Goal: Task Accomplishment & Management: Manage account settings

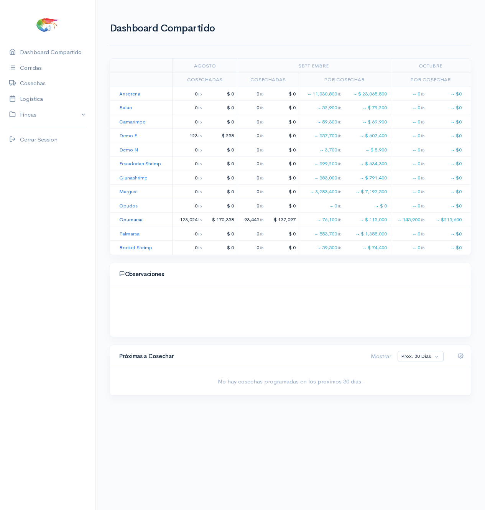
click at [124, 221] on link "Opumarsa" at bounding box center [130, 219] width 23 height 7
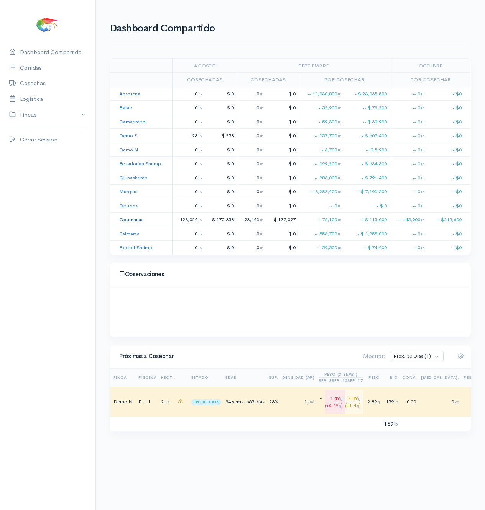
click at [132, 220] on link "Opumarsa" at bounding box center [130, 219] width 23 height 7
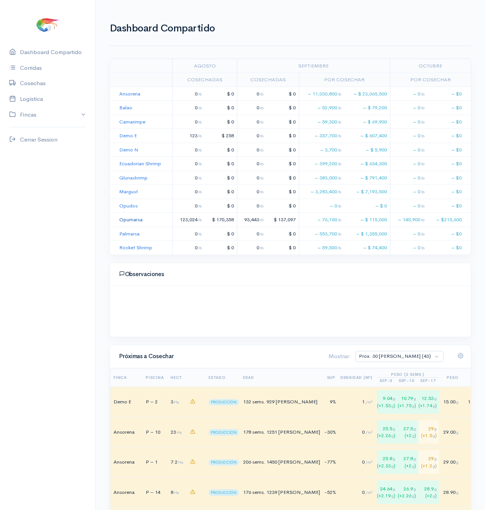
click at [130, 199] on link "Opumarsa" at bounding box center [130, 219] width 23 height 7
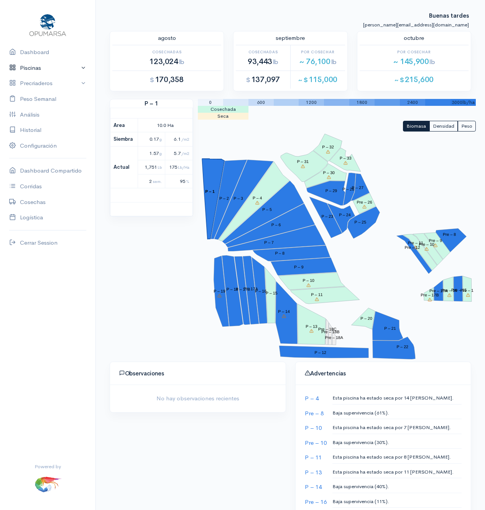
click at [73, 72] on link "Piscinas" at bounding box center [47, 68] width 95 height 16
click at [79, 70] on link "Piscinas" at bounding box center [47, 68] width 95 height 16
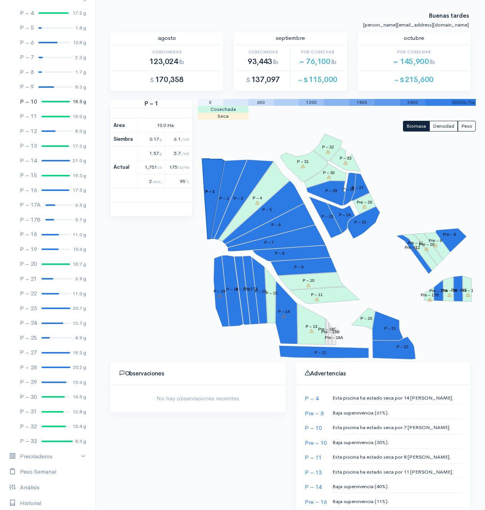
scroll to position [130, 0]
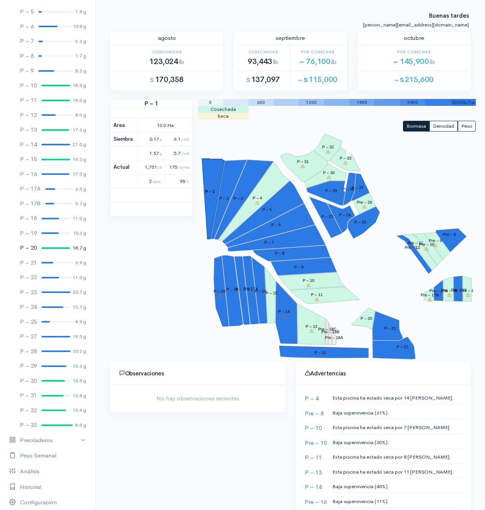
click at [37, 199] on link "P – 20 18.7 g" at bounding box center [47, 247] width 95 height 15
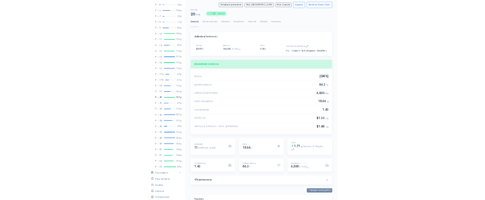
scroll to position [115, 342]
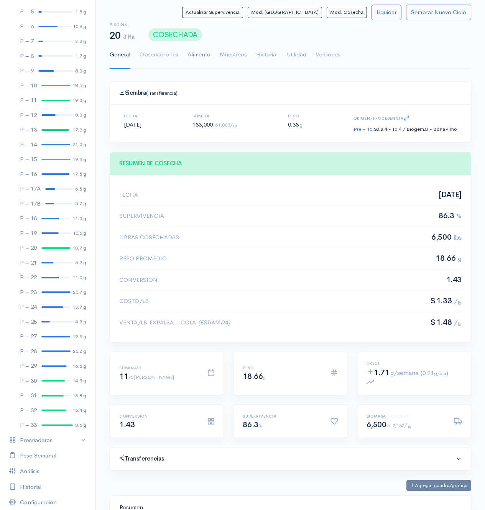
click at [208, 55] on link "Alimento" at bounding box center [198, 55] width 23 height 28
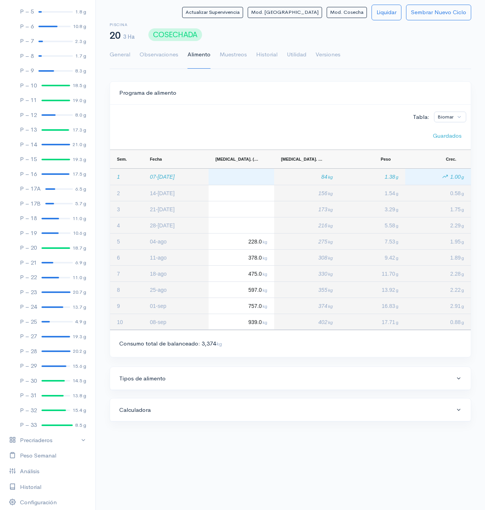
click at [245, 177] on div "Press SPACE to select this row." at bounding box center [242, 177] width 66 height 16
type input "0"
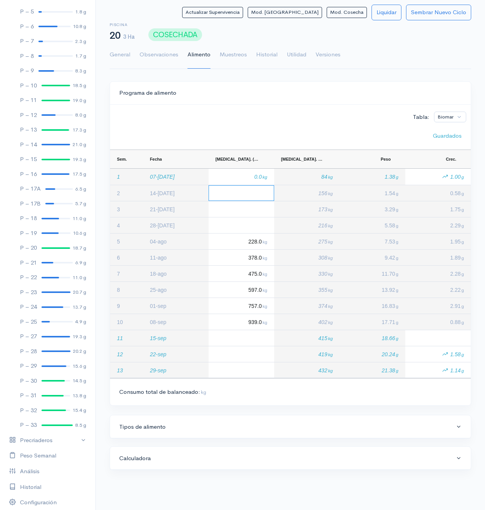
click at [248, 199] on div "Press SPACE to select this row." at bounding box center [242, 193] width 66 height 16
type input "0"
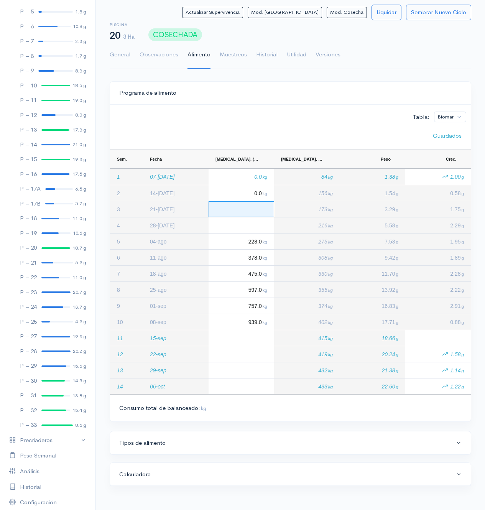
click at [257, 199] on div "Press SPACE to select this row." at bounding box center [242, 209] width 66 height 16
type input "0"
click at [261, 199] on div "Press SPACE to select this row." at bounding box center [242, 225] width 66 height 16
type input "0"
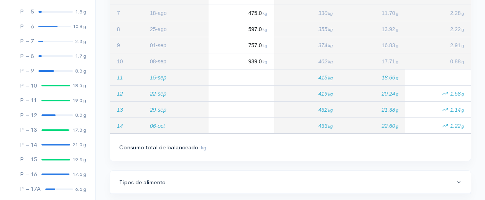
scroll to position [264, 0]
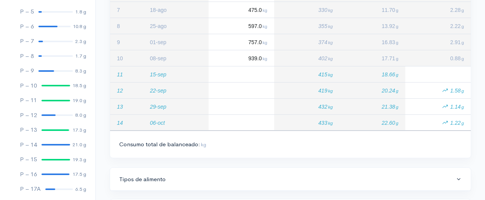
click at [232, 145] on div "Consumo total de balanceado: kg" at bounding box center [290, 144] width 342 height 9
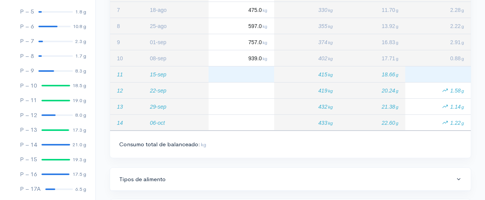
scroll to position [147, 0]
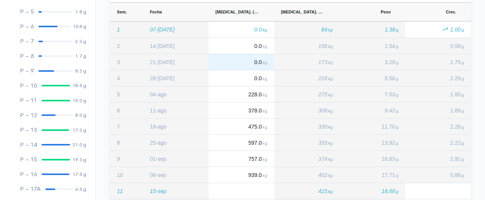
click at [258, 66] on div "0.0 kg" at bounding box center [242, 62] width 66 height 16
type input "1"
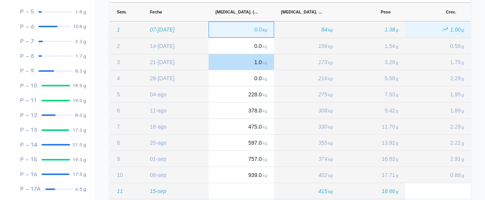
click at [260, 36] on div "0.0 kg" at bounding box center [242, 29] width 66 height 16
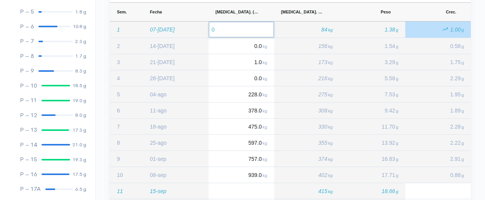
click at [260, 36] on input "0" at bounding box center [241, 29] width 65 height 15
type input "1"
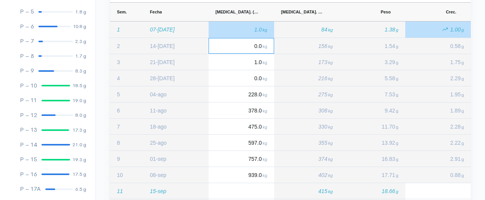
click at [258, 46] on span "0.0 kg" at bounding box center [260, 46] width 14 height 6
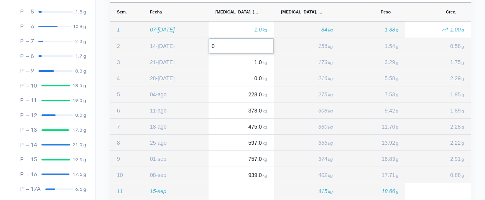
click at [258, 46] on input "0" at bounding box center [241, 45] width 65 height 15
type input "1"
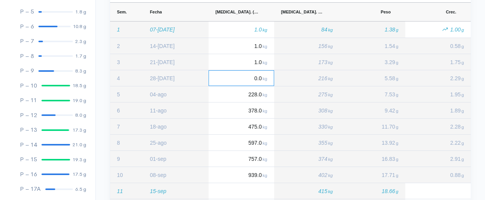
click at [258, 75] on div "0.0 kg" at bounding box center [242, 78] width 66 height 16
type input "1"
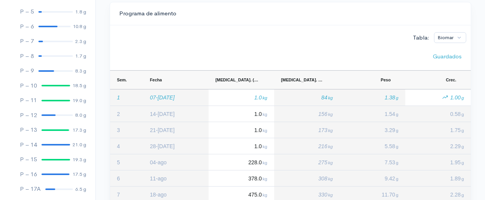
scroll to position [5, 0]
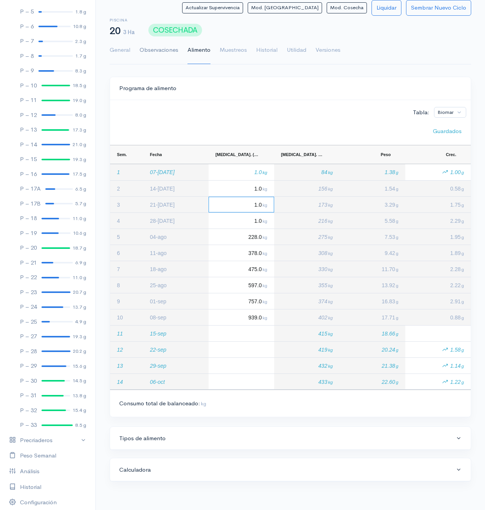
click at [168, 47] on link "Observaciones" at bounding box center [159, 50] width 39 height 28
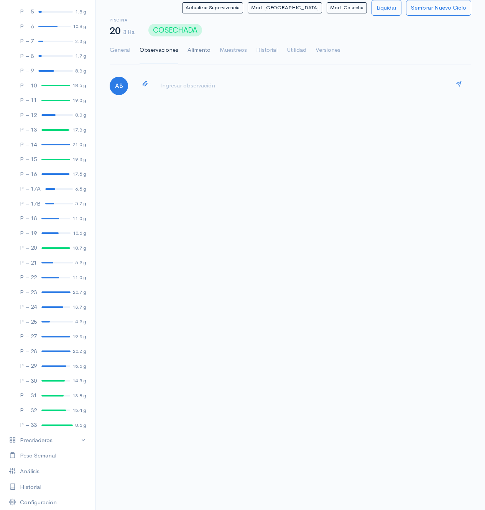
click at [190, 49] on link "Alimento" at bounding box center [198, 50] width 23 height 28
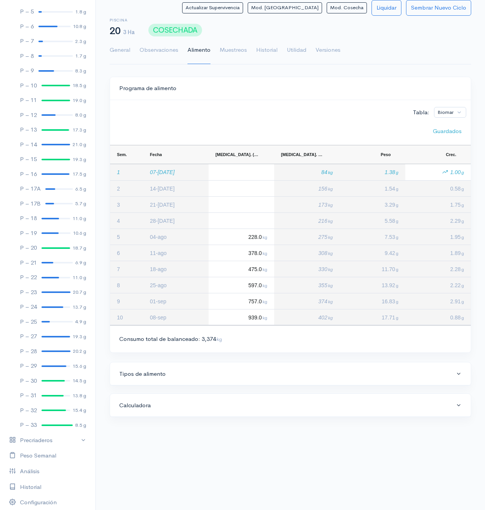
click at [261, 175] on div "Press SPACE to select this row." at bounding box center [242, 172] width 66 height 16
type input "0"
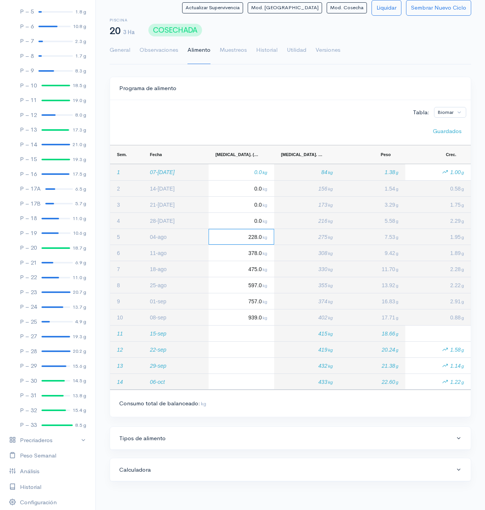
click at [263, 112] on div "Tabla: Biomar" at bounding box center [291, 111] width 352 height 13
click at [175, 54] on link "Observaciones" at bounding box center [159, 50] width 39 height 28
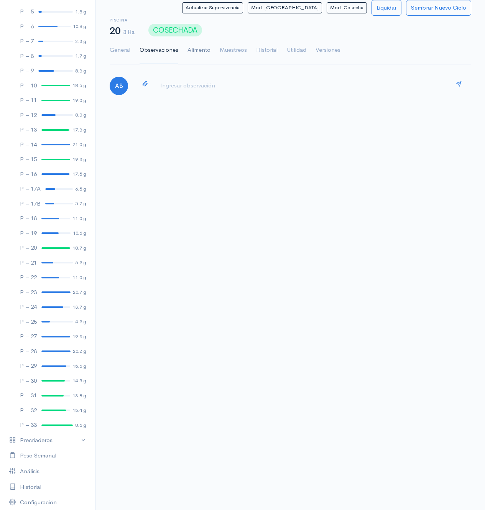
click at [198, 53] on link "Alimento" at bounding box center [198, 50] width 23 height 28
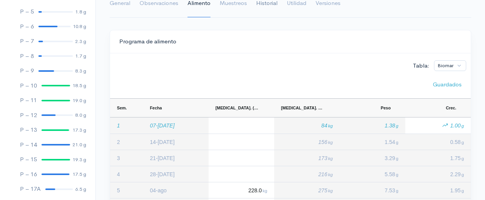
scroll to position [0, 0]
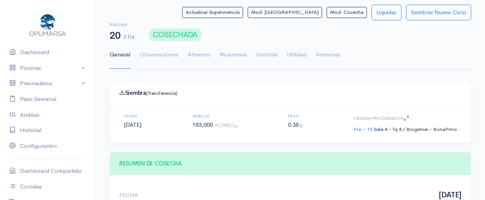
scroll to position [115, 342]
click at [204, 50] on link "Alimento" at bounding box center [198, 55] width 23 height 28
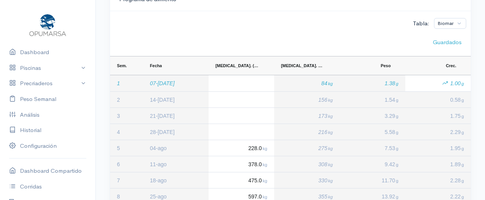
scroll to position [141, 0]
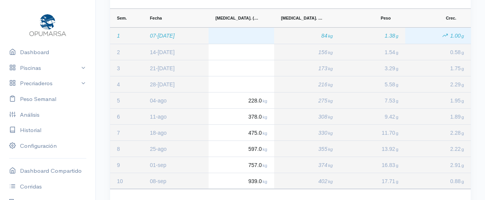
click at [245, 42] on div "Press SPACE to select this row." at bounding box center [242, 36] width 66 height 16
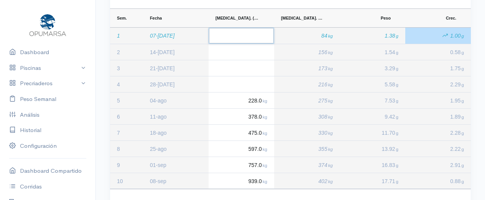
type input "0"
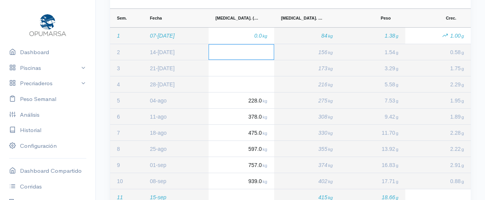
click at [257, 55] on div "Press SPACE to select this row." at bounding box center [242, 52] width 66 height 16
type input "0"
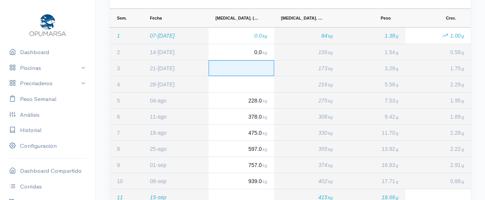
click at [261, 68] on div "Press SPACE to select this row." at bounding box center [242, 68] width 66 height 16
click at [261, 69] on input "Input Editor" at bounding box center [241, 68] width 65 height 15
type input "0"
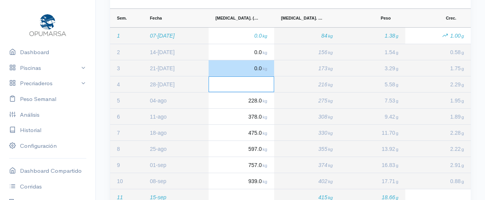
click at [266, 82] on div "Press SPACE to select this row." at bounding box center [242, 84] width 66 height 16
click at [266, 82] on input "Input Editor" at bounding box center [241, 84] width 65 height 15
type input "0"
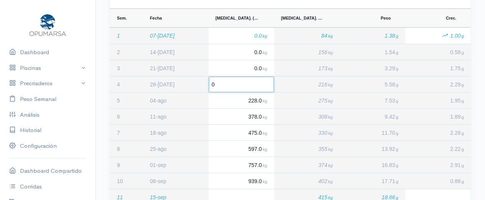
click at [266, 82] on input "0" at bounding box center [241, 84] width 65 height 15
click at [254, 90] on div "0.0 kg" at bounding box center [242, 84] width 66 height 16
type input "1"
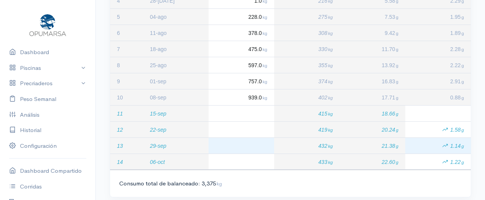
scroll to position [184, 0]
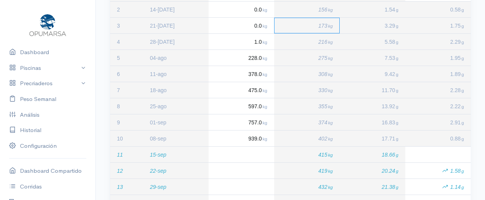
click at [258, 43] on span "1.0 kg" at bounding box center [260, 42] width 14 height 6
click at [258, 43] on input "1" at bounding box center [241, 41] width 65 height 15
type input "0"
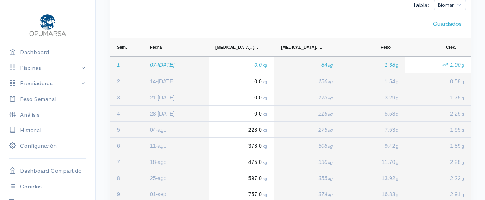
scroll to position [24, 0]
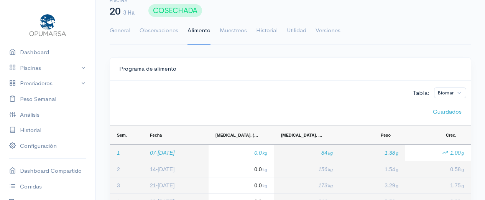
click at [132, 35] on ul "General Observaciones Alimento Muestreos Historial Utilidad Versiones" at bounding box center [290, 31] width 361 height 28
click at [129, 34] on link "General" at bounding box center [120, 31] width 21 height 28
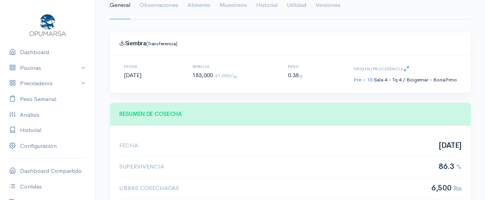
scroll to position [36, 0]
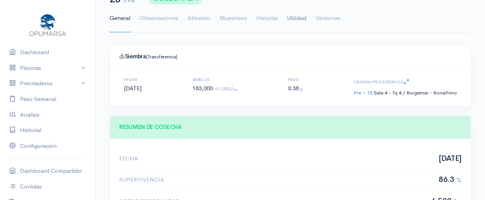
click at [304, 16] on link "Utilidad" at bounding box center [297, 19] width 20 height 28
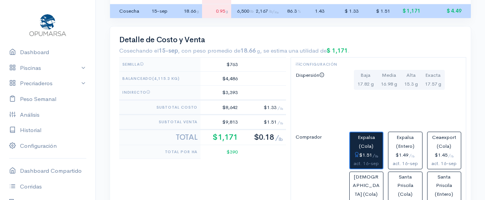
scroll to position [330, 0]
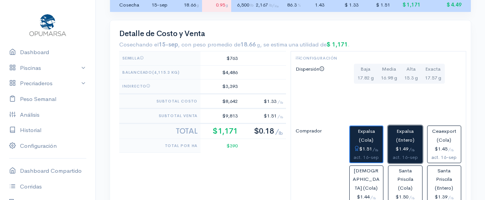
click at [407, 148] on button "Expalsa (Entero) $1.49 / lb act. 16-sep" at bounding box center [405, 143] width 34 height 37
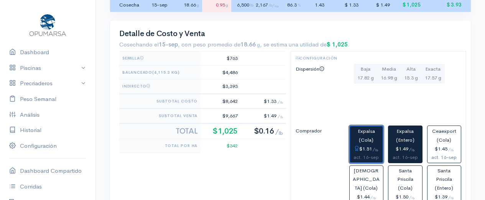
click at [379, 148] on div "$1.51 / lb" at bounding box center [366, 149] width 26 height 9
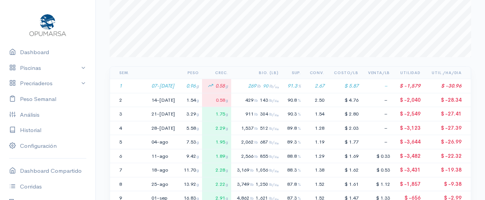
scroll to position [0, 0]
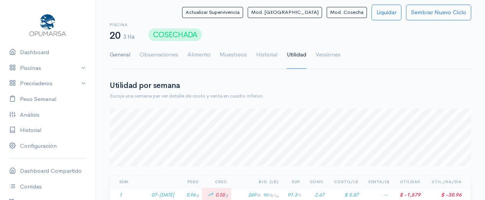
click at [128, 58] on link "General" at bounding box center [120, 55] width 21 height 28
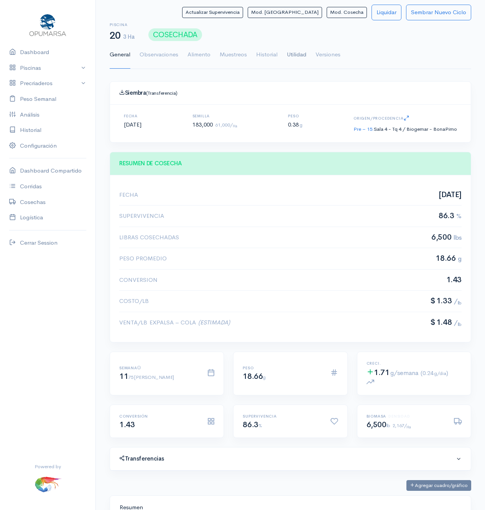
click at [298, 63] on link "Utilidad" at bounding box center [297, 55] width 20 height 28
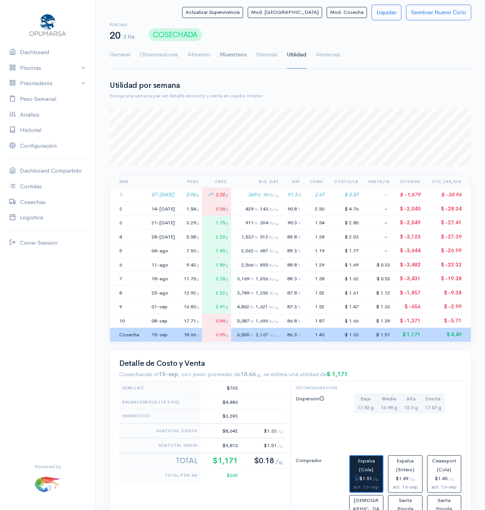
click at [241, 55] on link "Muestreos" at bounding box center [233, 55] width 27 height 28
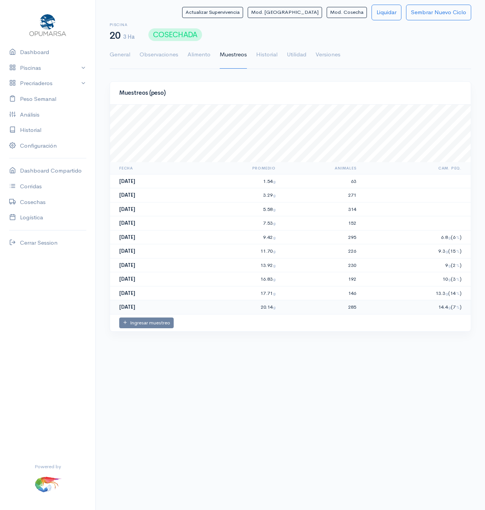
click at [152, 199] on td "2025-09-15" at bounding box center [151, 307] width 82 height 14
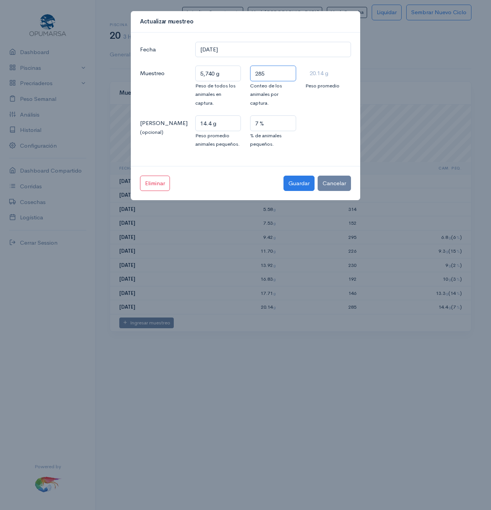
click at [286, 72] on input "285" at bounding box center [273, 74] width 46 height 16
type input "28"
type input "205 g"
type input "286"
type input "20.06 g"
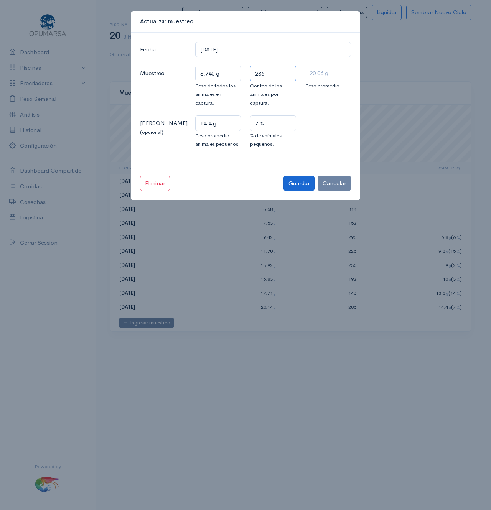
type input "286"
click at [303, 181] on button "Guardar" at bounding box center [298, 184] width 31 height 16
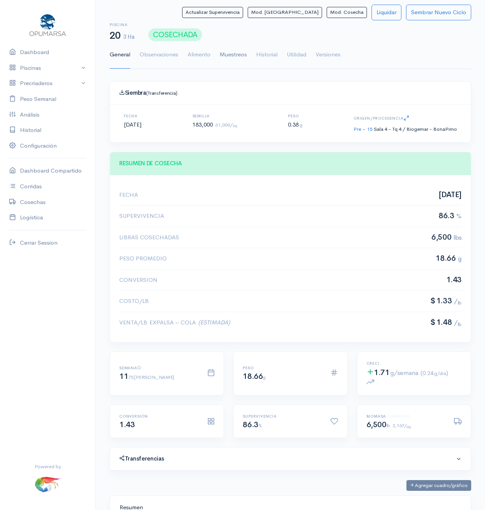
click at [230, 48] on link "Muestreos" at bounding box center [233, 55] width 27 height 28
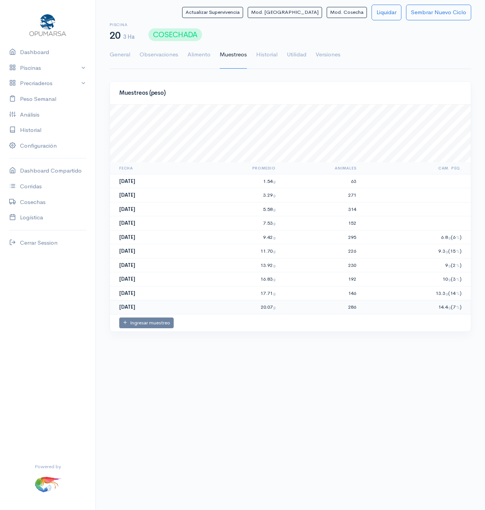
click at [221, 199] on td "20.07 g" at bounding box center [235, 307] width 86 height 14
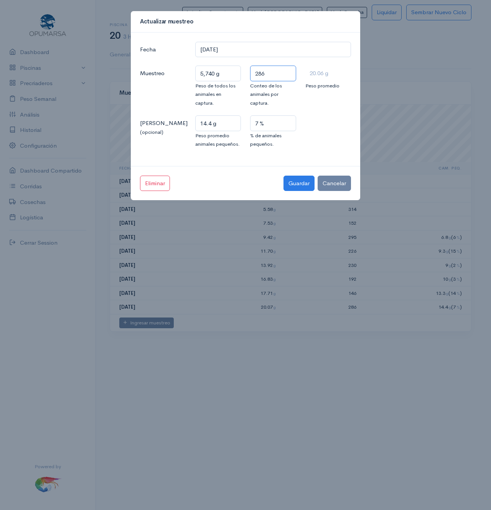
click at [275, 75] on input "286" at bounding box center [273, 74] width 46 height 16
type input "28"
type input "205 g"
type input "285"
type input "20.14 g"
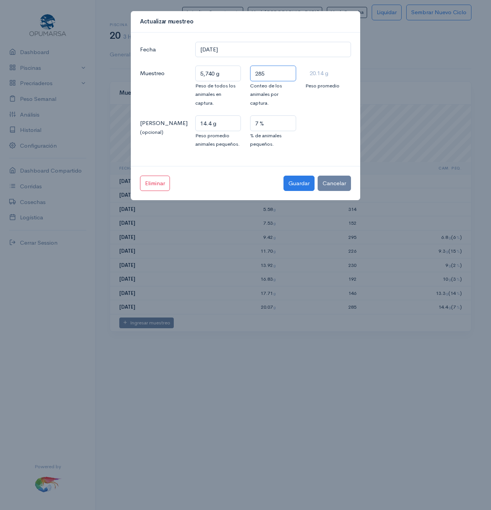
type input "285"
click at [283, 176] on button "Guardar" at bounding box center [298, 184] width 31 height 16
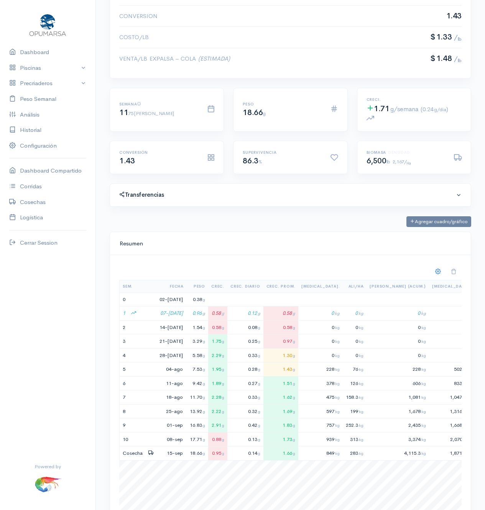
click at [248, 62] on li "Venta/lb Expalsa – Cola (Estimada) $ 1.48 / lb" at bounding box center [290, 58] width 342 height 21
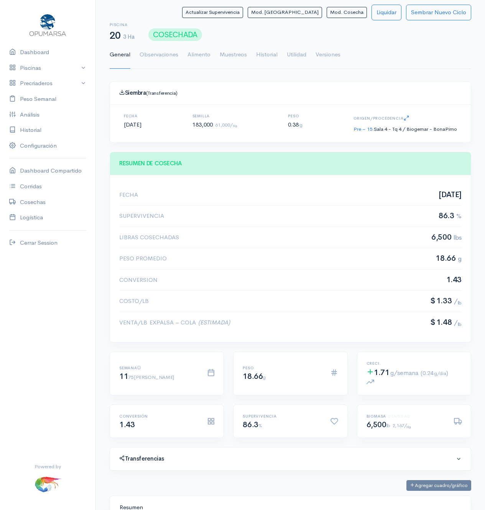
scroll to position [115, 342]
